Goal: Task Accomplishment & Management: Complete application form

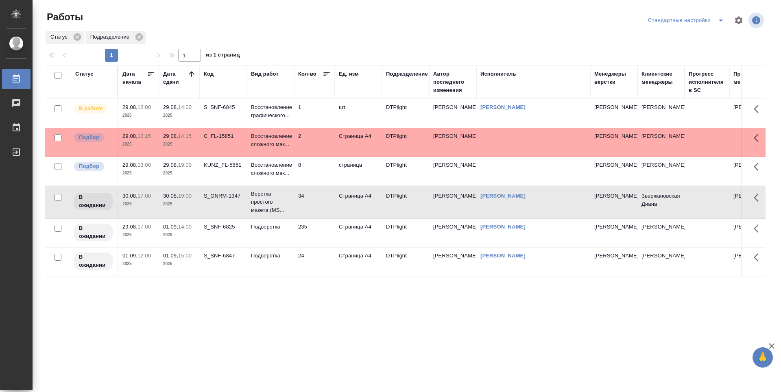
click at [324, 115] on td "1" at bounding box center [314, 113] width 41 height 28
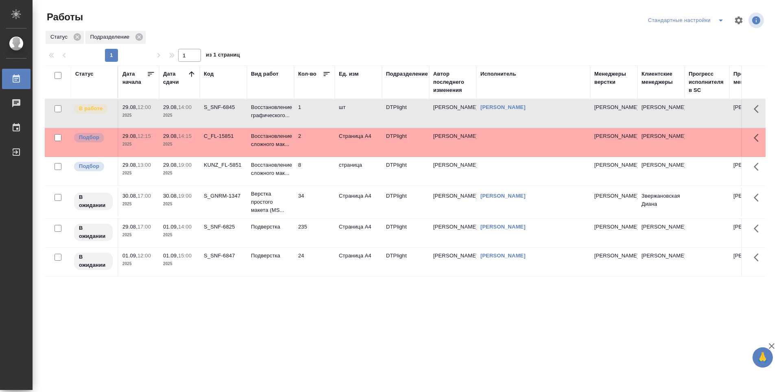
click at [308, 120] on td "1" at bounding box center [314, 113] width 41 height 28
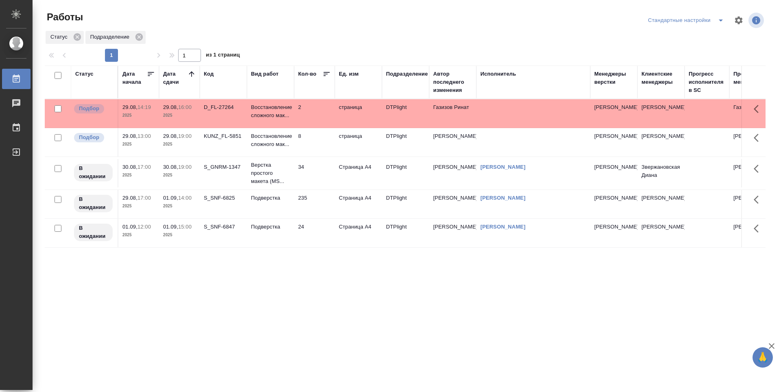
click at [428, 284] on div "Статус Дата начала Дата сдачи Код Вид работ Кол-во Ед. изм Подразделение Автор …" at bounding box center [405, 211] width 720 height 293
click at [381, 287] on div "Статус Дата начала Дата сдачи Код Вид работ Кол-во Ед. изм Подразделение Автор …" at bounding box center [405, 211] width 720 height 293
click at [501, 311] on div "Статус Дата начала Дата сдачи Код Вид работ Кол-во Ед. изм Подразделение Автор …" at bounding box center [405, 211] width 720 height 293
drag, startPoint x: 468, startPoint y: 288, endPoint x: 467, endPoint y: 276, distance: 12.7
click at [468, 288] on div "Статус Дата начала Дата сдачи Код Вид работ Кол-во Ед. изм Подразделение Автор …" at bounding box center [405, 211] width 720 height 293
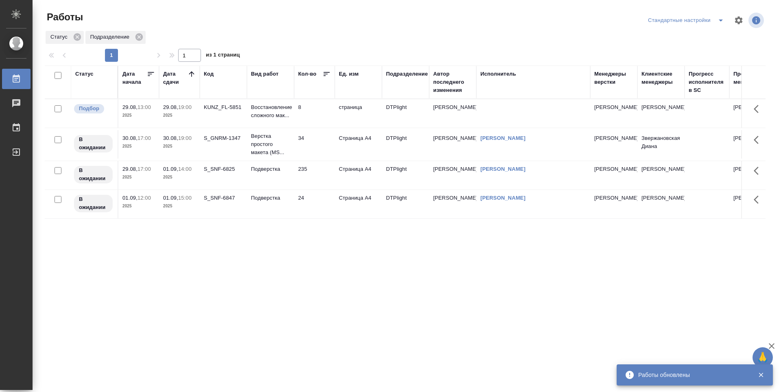
click at [326, 292] on div "Статус Дата начала Дата сдачи Код Вид работ Кол-во Ед. изм Подразделение Автор …" at bounding box center [405, 211] width 720 height 293
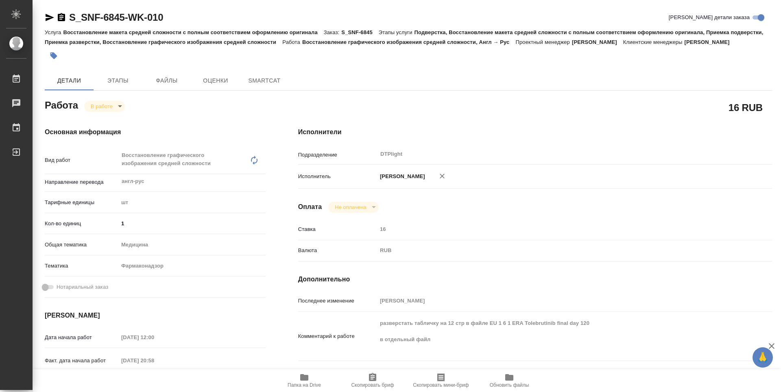
type textarea "x"
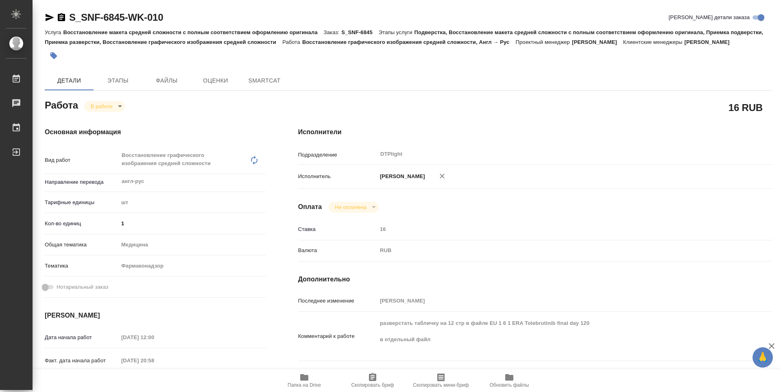
type textarea "x"
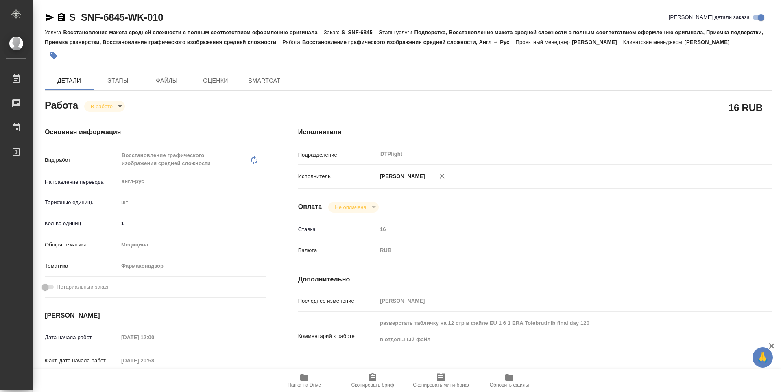
type textarea "x"
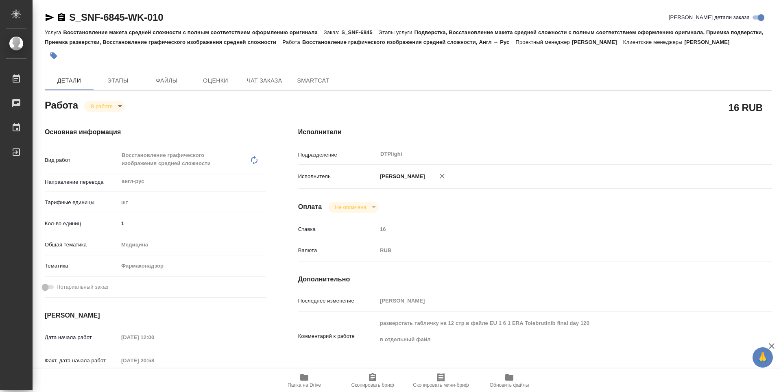
scroll to position [81, 0]
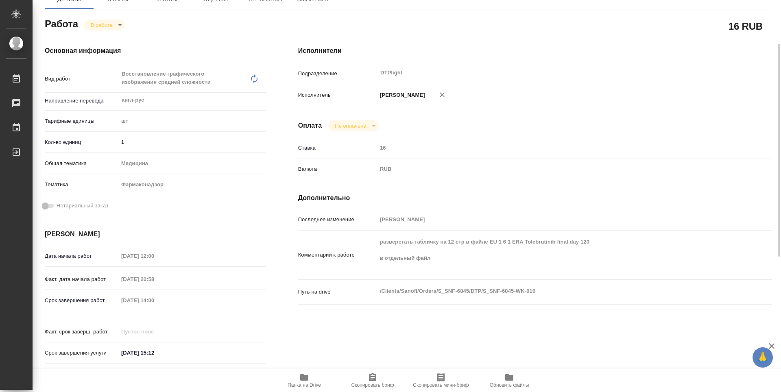
type textarea "x"
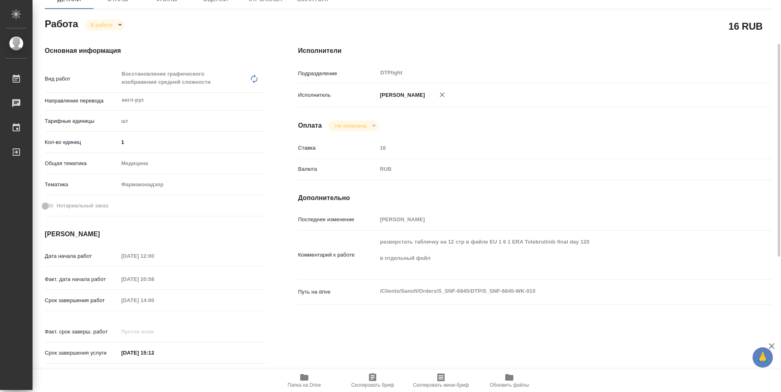
click at [303, 376] on icon "button" at bounding box center [304, 377] width 8 height 7
type textarea "x"
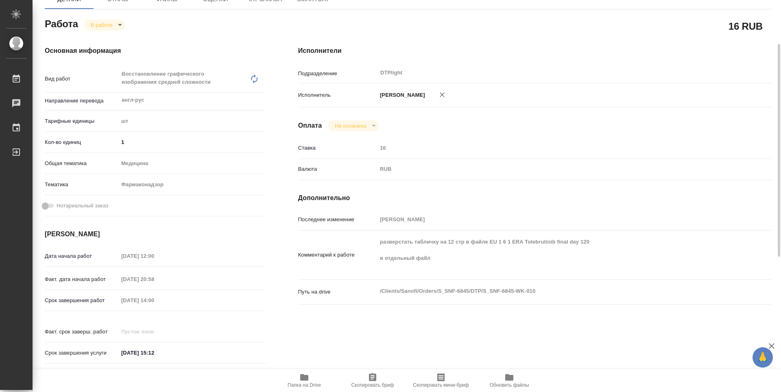
type textarea "x"
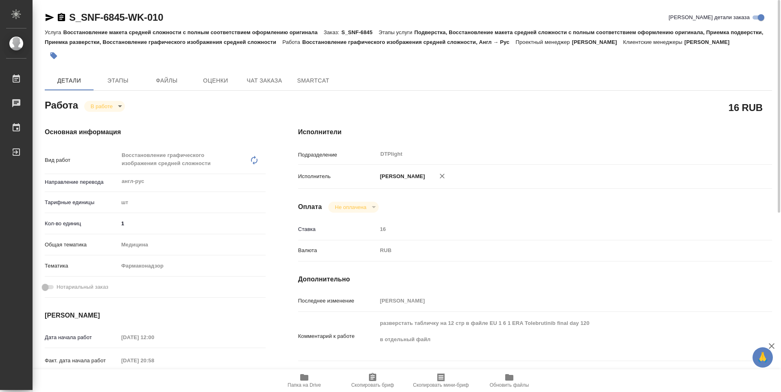
click at [117, 107] on body "🙏 .cls-1 fill:#fff; AWATERA Guselnikov Roman Работы 0 Чаты График Выйти S_SNF-6…" at bounding box center [390, 196] width 781 height 392
click at [105, 55] on button "Выполнен" at bounding box center [102, 50] width 23 height 9
type textarea "x"
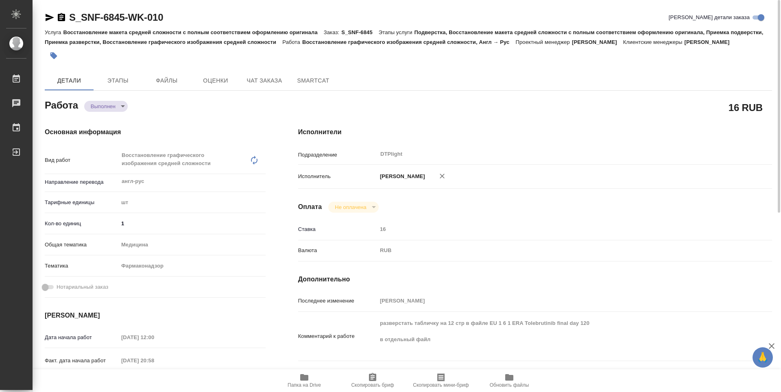
type textarea "x"
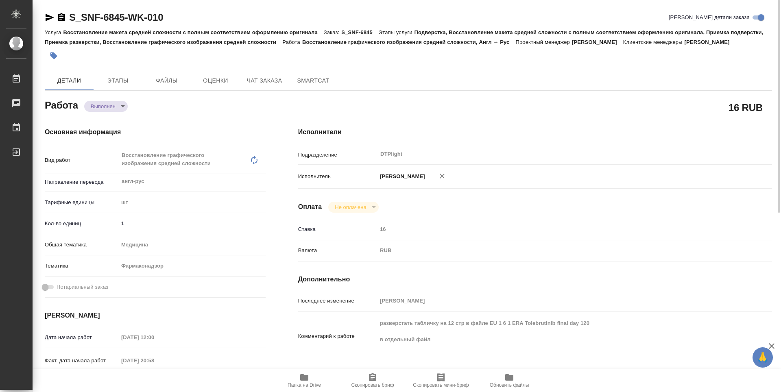
type textarea "x"
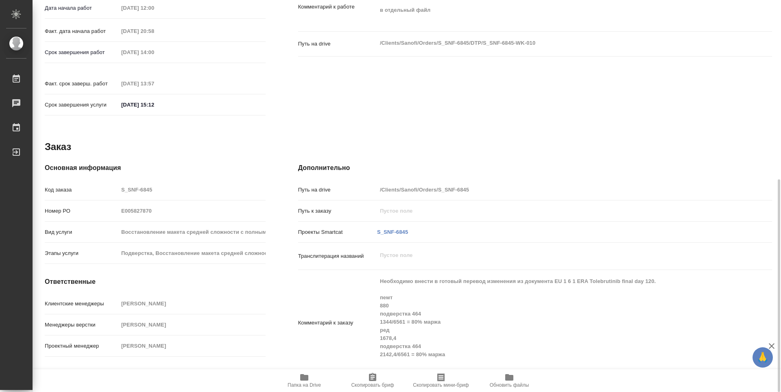
type textarea "x"
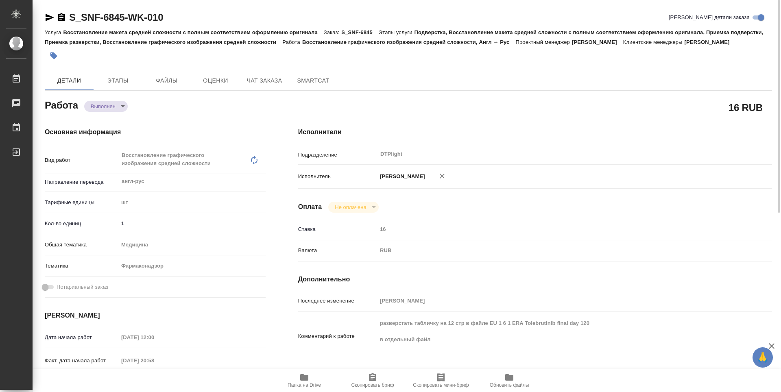
click at [62, 18] on icon "button" at bounding box center [61, 17] width 7 height 8
click at [185, 123] on div "Основная информация Вид работ Восстановление графического изображения средней с…" at bounding box center [154, 288] width 253 height 355
